Goal: Transaction & Acquisition: Book appointment/travel/reservation

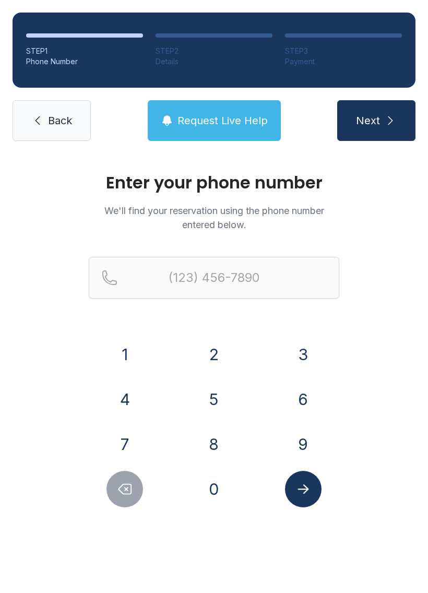
click at [218, 359] on button "2" at bounding box center [214, 354] width 37 height 37
click at [308, 354] on button "3" at bounding box center [303, 354] width 37 height 37
click at [294, 446] on button "9" at bounding box center [303, 444] width 37 height 37
click at [122, 401] on button "4" at bounding box center [125, 399] width 37 height 37
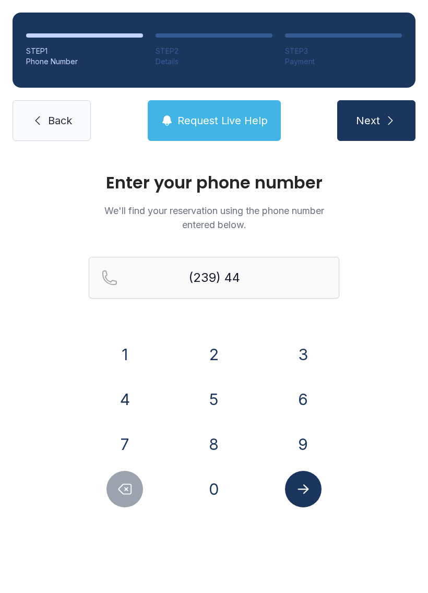
click at [217, 495] on button "0" at bounding box center [214, 489] width 37 height 37
click at [212, 390] on button "5" at bounding box center [214, 399] width 37 height 37
click at [217, 490] on button "0" at bounding box center [214, 489] width 37 height 37
click at [214, 350] on button "2" at bounding box center [214, 354] width 37 height 37
click at [122, 454] on button "7" at bounding box center [125, 444] width 37 height 37
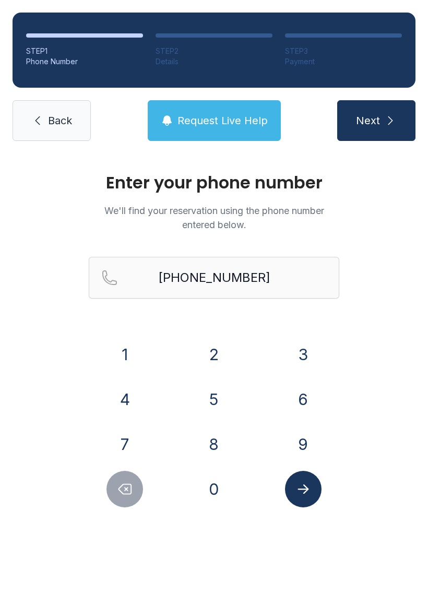
click at [299, 495] on icon "Submit lookup form" at bounding box center [304, 490] width 16 height 16
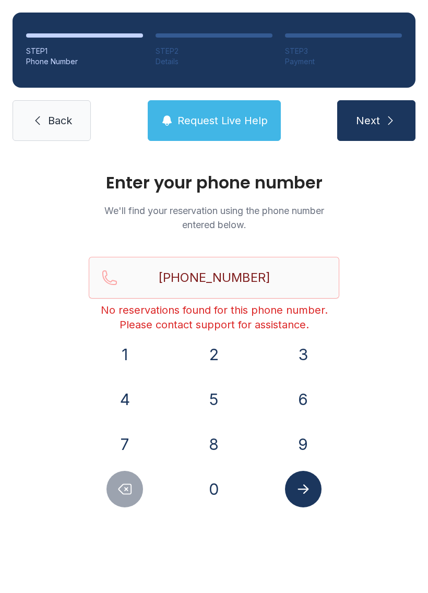
click at [115, 498] on button "Delete number" at bounding box center [125, 489] width 37 height 37
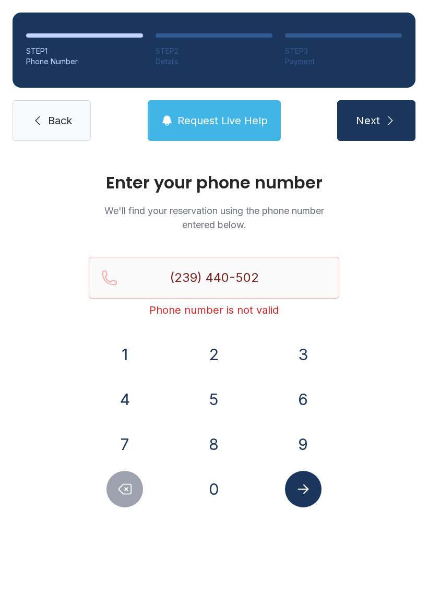
click at [133, 496] on icon "Delete number" at bounding box center [125, 490] width 16 height 16
type input "(239) 440-50"
click at [229, 119] on span "Request Live Help" at bounding box center [223, 120] width 90 height 15
click at [51, 123] on span "Back" at bounding box center [60, 120] width 24 height 15
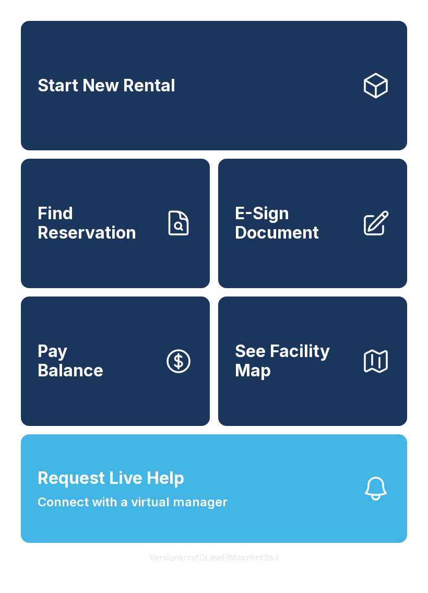
click at [158, 88] on span "Start New Rental" at bounding box center [107, 85] width 138 height 19
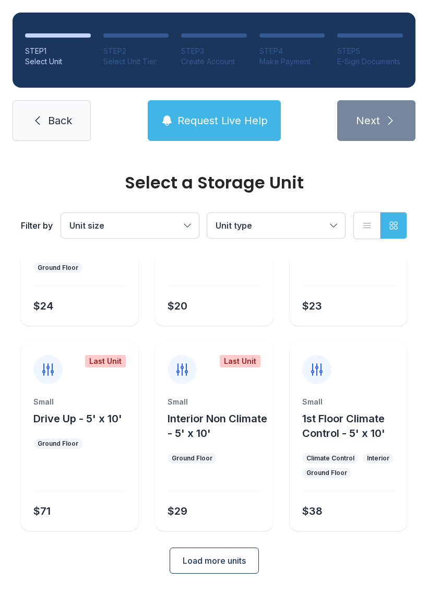
scroll to position [124, 0]
click at [234, 139] on button "Request Live Help" at bounding box center [214, 120] width 133 height 41
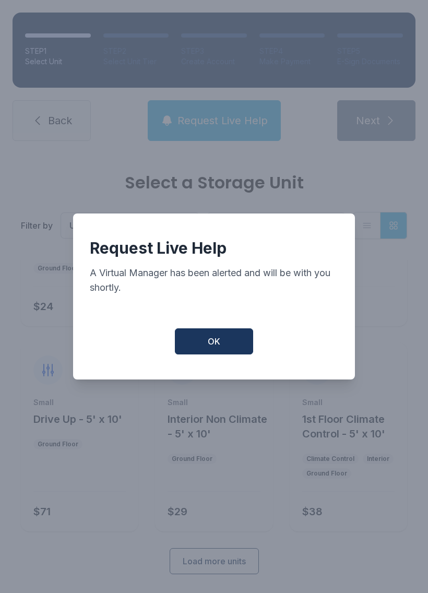
click at [214, 347] on span "OK" at bounding box center [214, 341] width 13 height 13
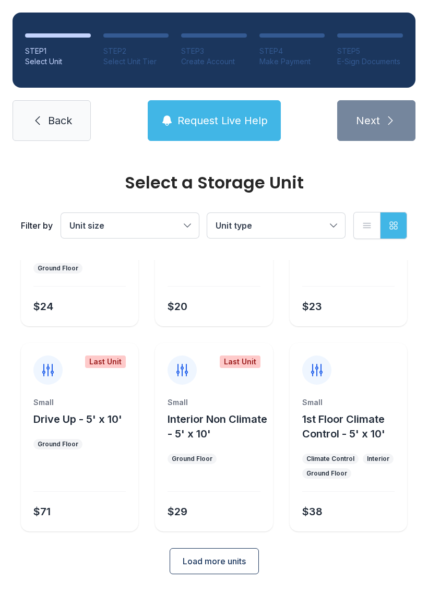
click at [220, 112] on button "Request Live Help" at bounding box center [214, 120] width 133 height 41
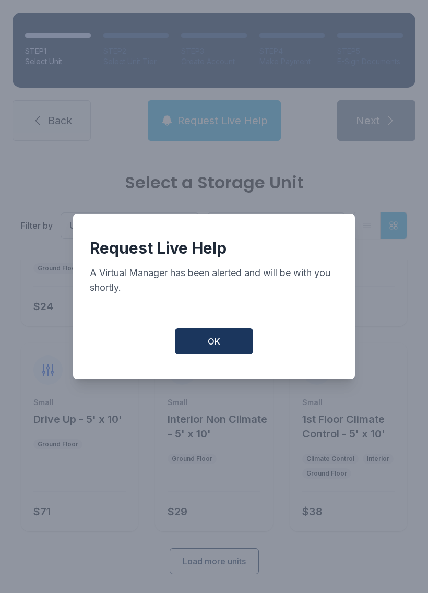
click at [211, 355] on button "OK" at bounding box center [214, 342] width 78 height 26
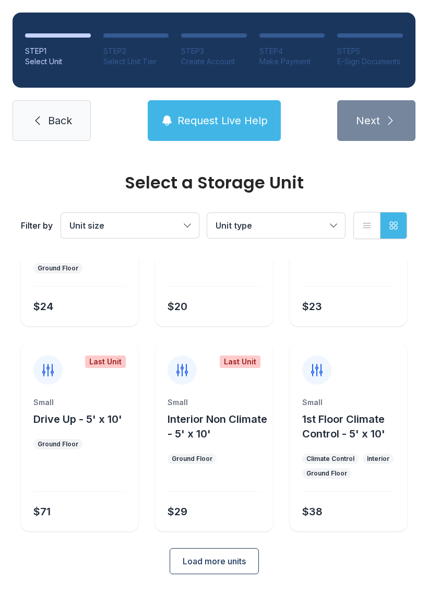
click at [211, 352] on button "OK" at bounding box center [214, 339] width 75 height 25
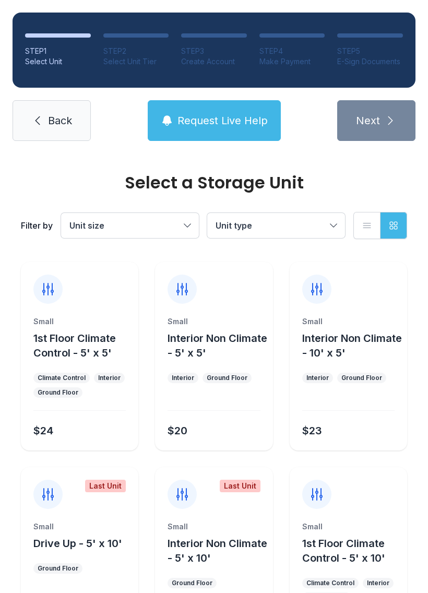
scroll to position [0, 0]
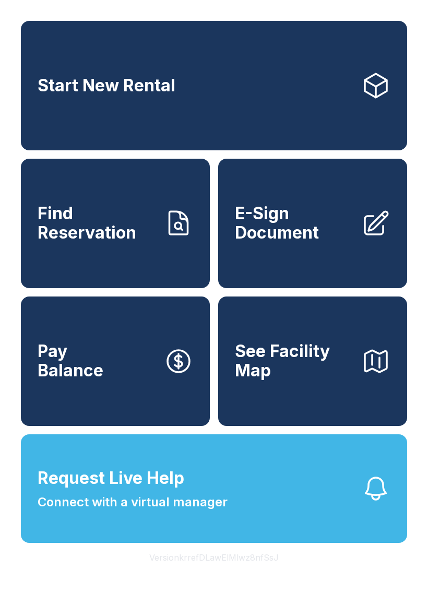
click at [97, 96] on span "Start New Rental" at bounding box center [107, 85] width 138 height 19
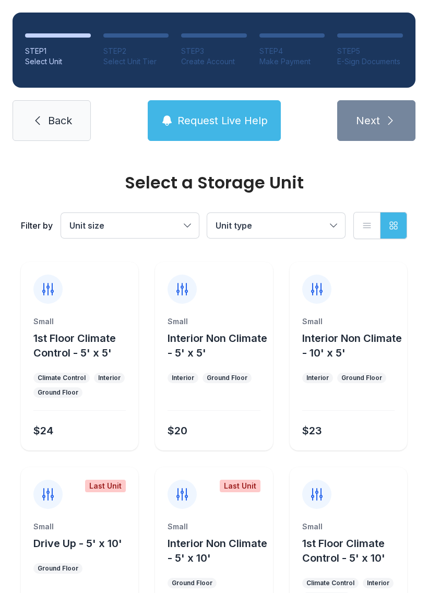
click at [218, 128] on button "Request Live Help" at bounding box center [214, 120] width 133 height 41
click at [220, 132] on button "Request Live Help" at bounding box center [214, 120] width 133 height 41
